Goal: Task Accomplishment & Management: Complete application form

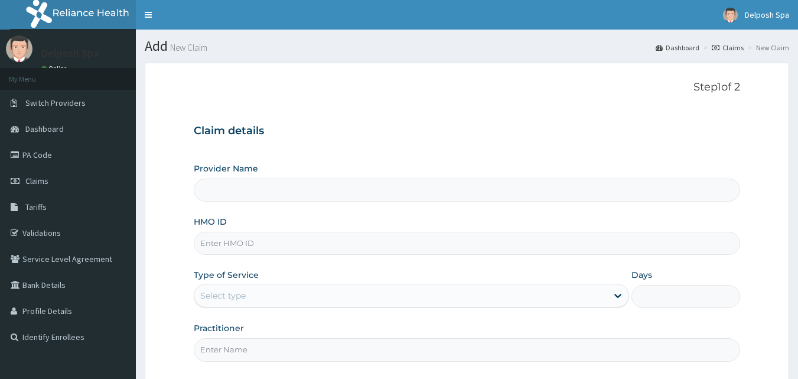
click at [315, 248] on input "HMO ID" at bounding box center [467, 243] width 547 height 23
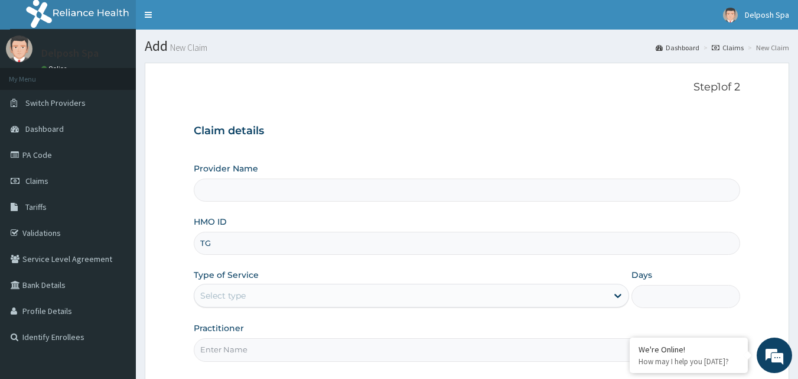
type input "TGA"
type input "Delposh Fitness Place"
type input "1"
type input "TGA/10031/A"
click at [336, 353] on input "Practitioner" at bounding box center [467, 349] width 547 height 23
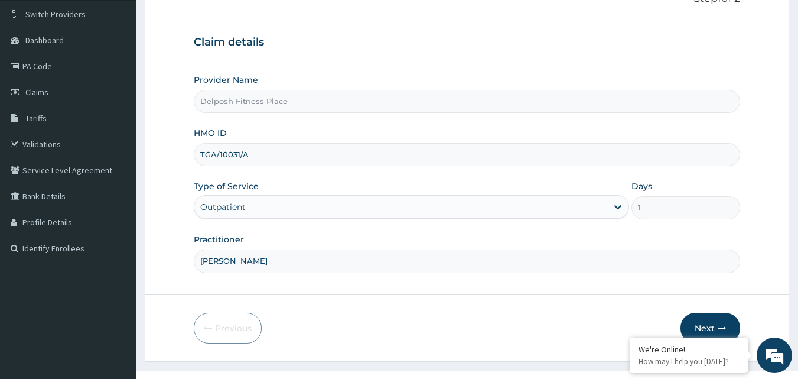
scroll to position [110, 0]
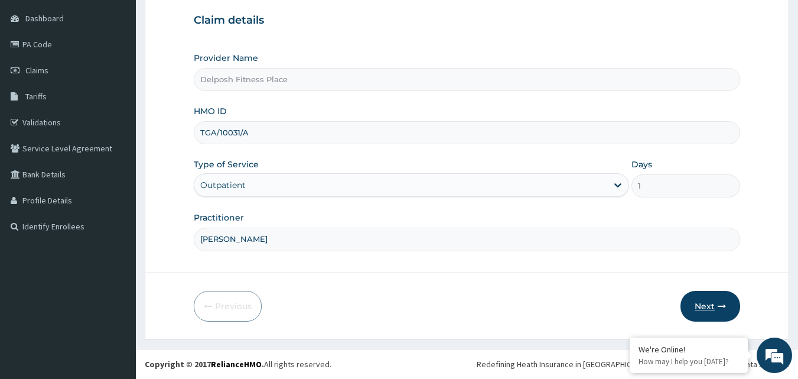
type input "CLARKSON"
click at [721, 308] on icon "button" at bounding box center [722, 306] width 8 height 8
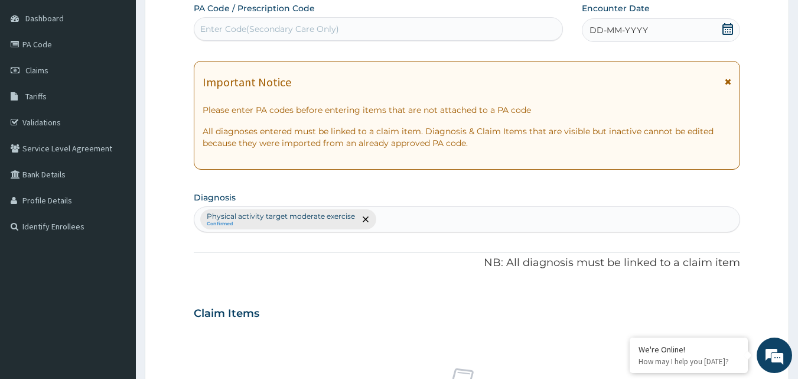
click at [327, 29] on div "Enter Code(Secondary Care Only)" at bounding box center [269, 29] width 139 height 12
paste input "PA/4DF1E8"
type input "PA/4DF1E8"
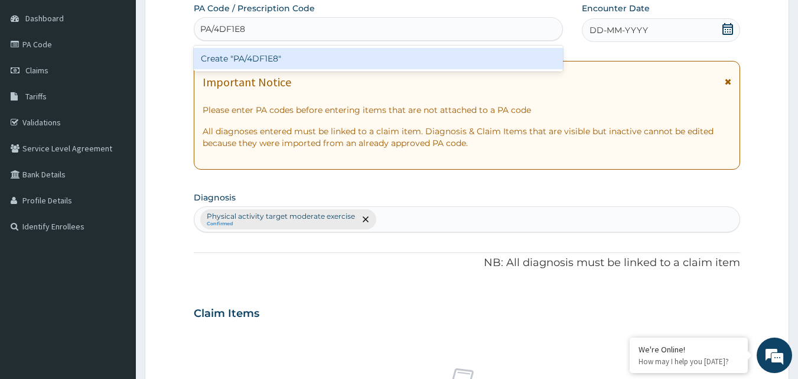
click at [320, 57] on div "Create "PA/4DF1E8"" at bounding box center [379, 58] width 370 height 21
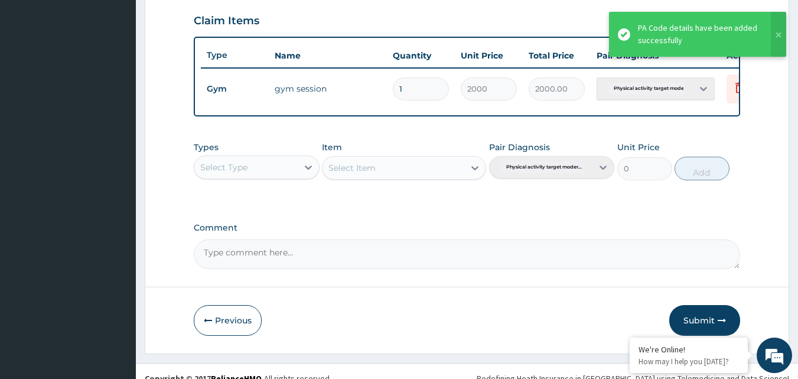
scroll to position [426, 0]
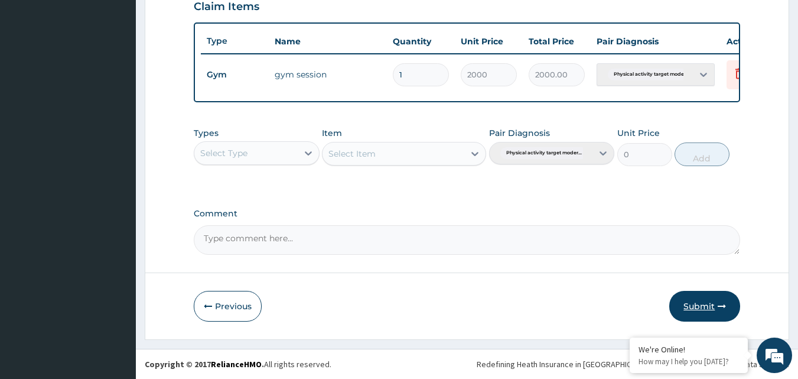
click at [713, 313] on button "Submit" at bounding box center [704, 306] width 71 height 31
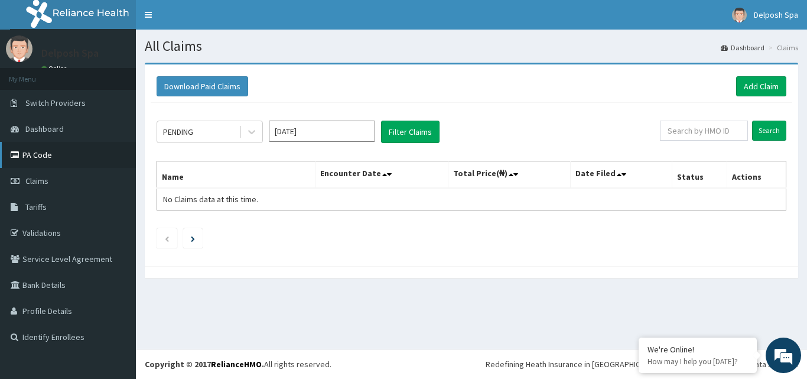
click at [78, 165] on link "PA Code" at bounding box center [68, 155] width 136 height 26
